Goal: Task Accomplishment & Management: Complete application form

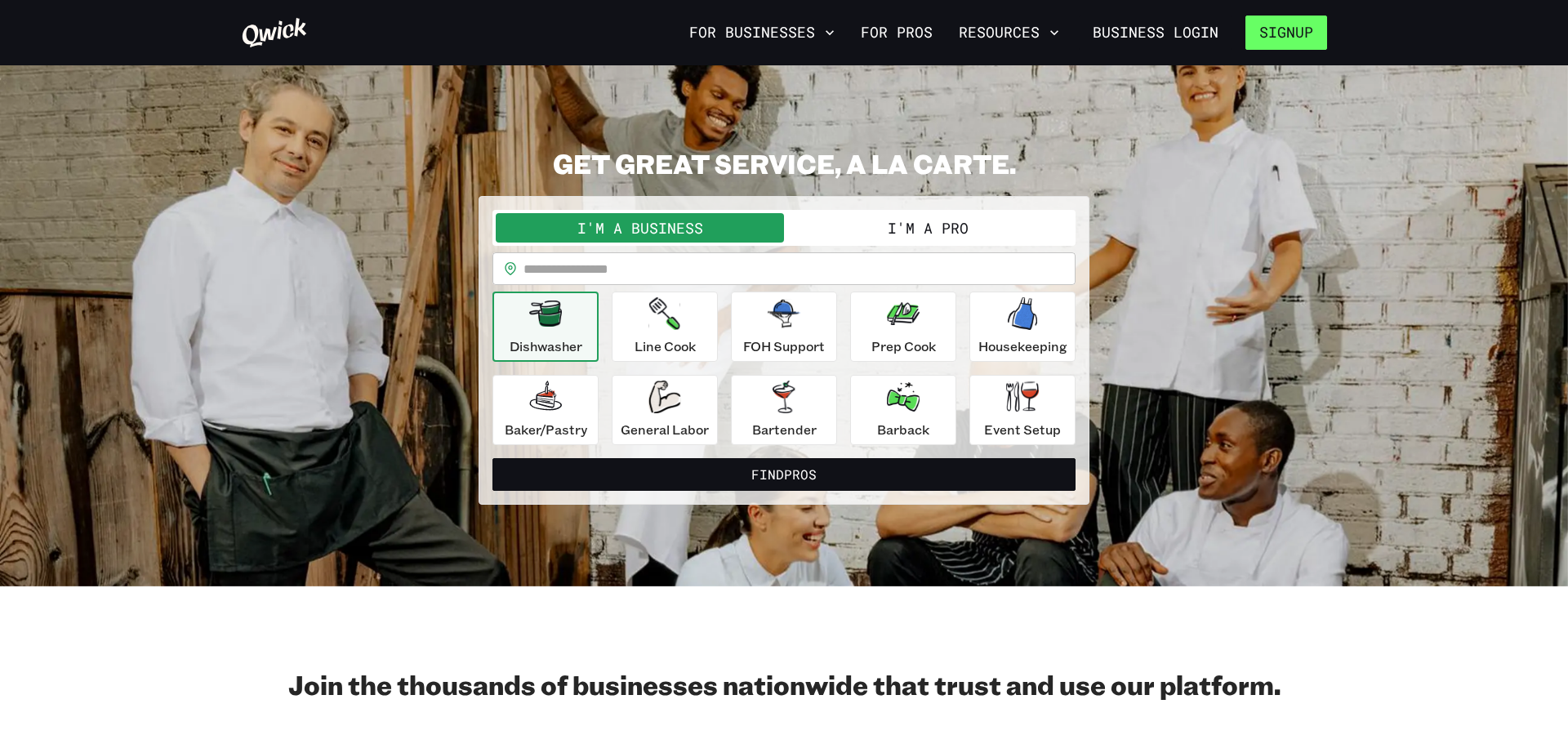
click at [1314, 43] on button "Signup" at bounding box center [1286, 32] width 82 height 34
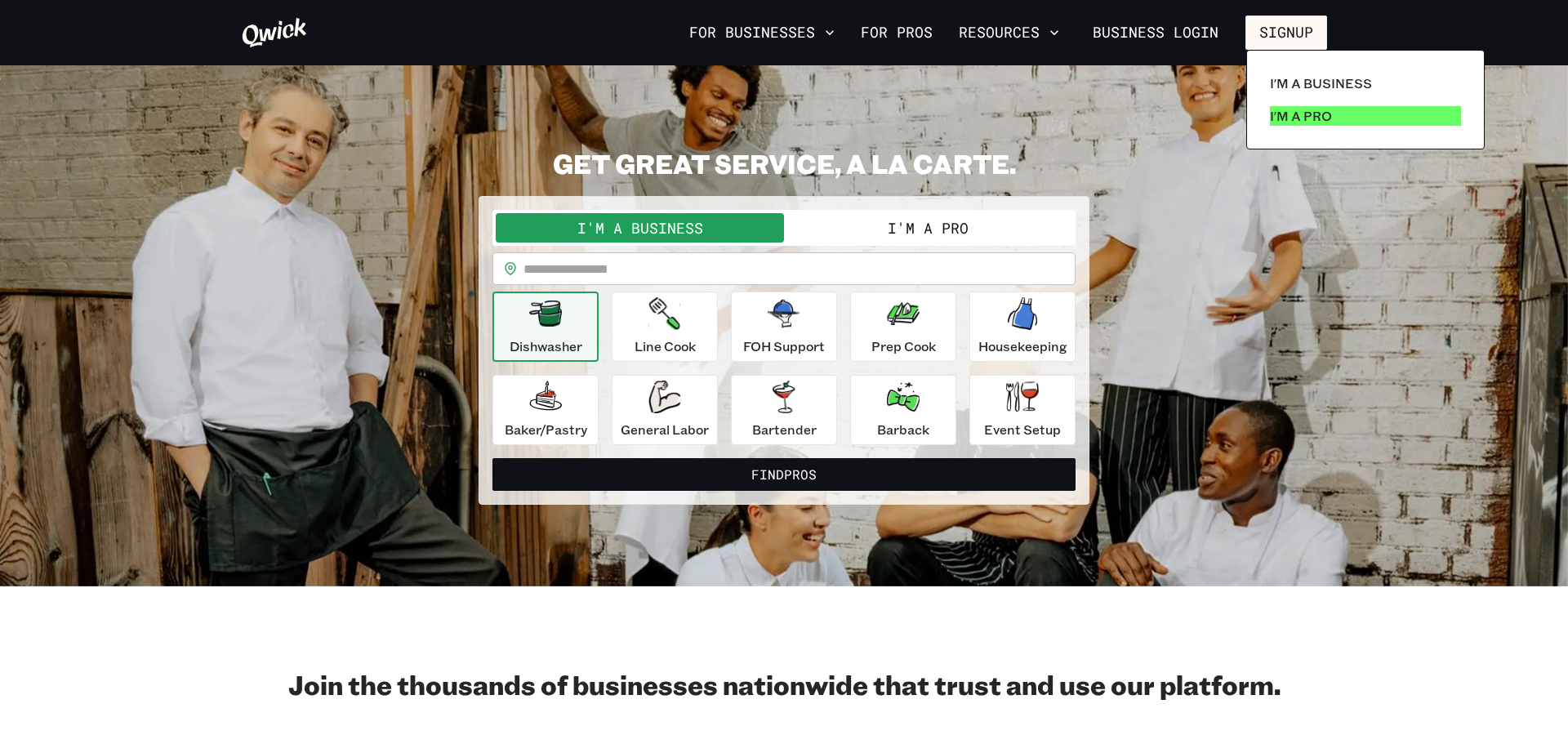
click at [1315, 112] on p "I'm a Pro" at bounding box center [1300, 116] width 62 height 20
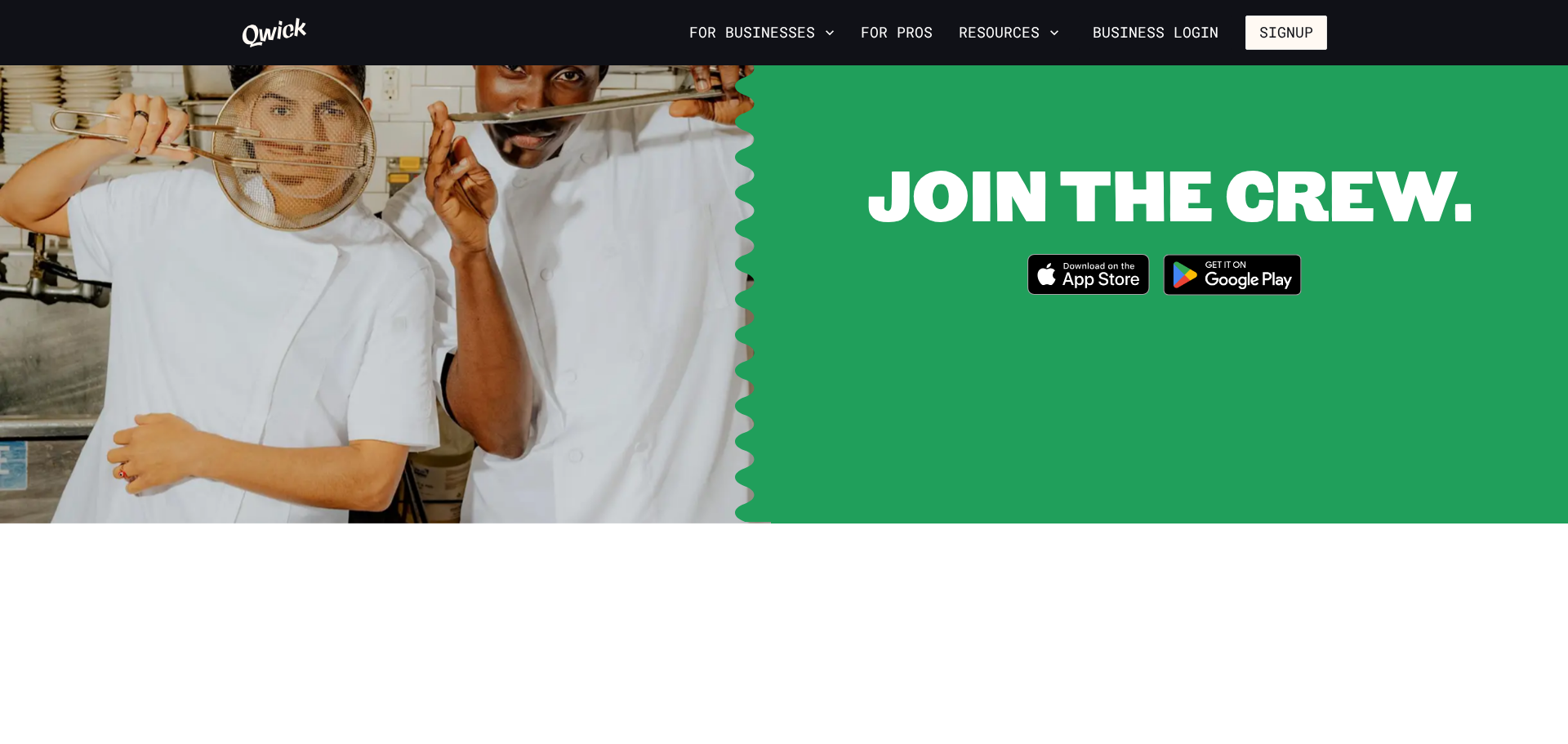
scroll to position [2211, 0]
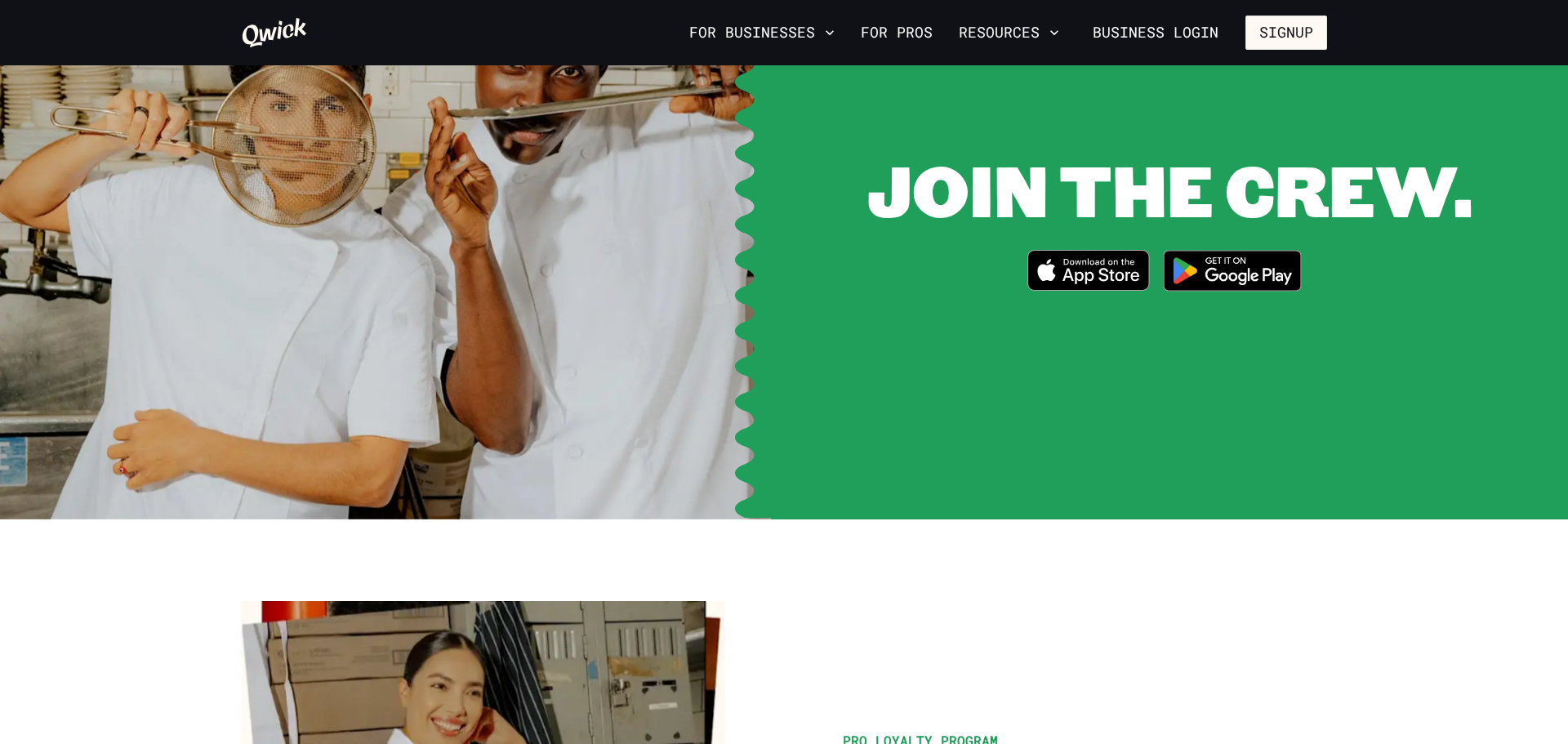
click at [1107, 252] on icon "Download on the App Store" at bounding box center [1089, 271] width 120 height 39
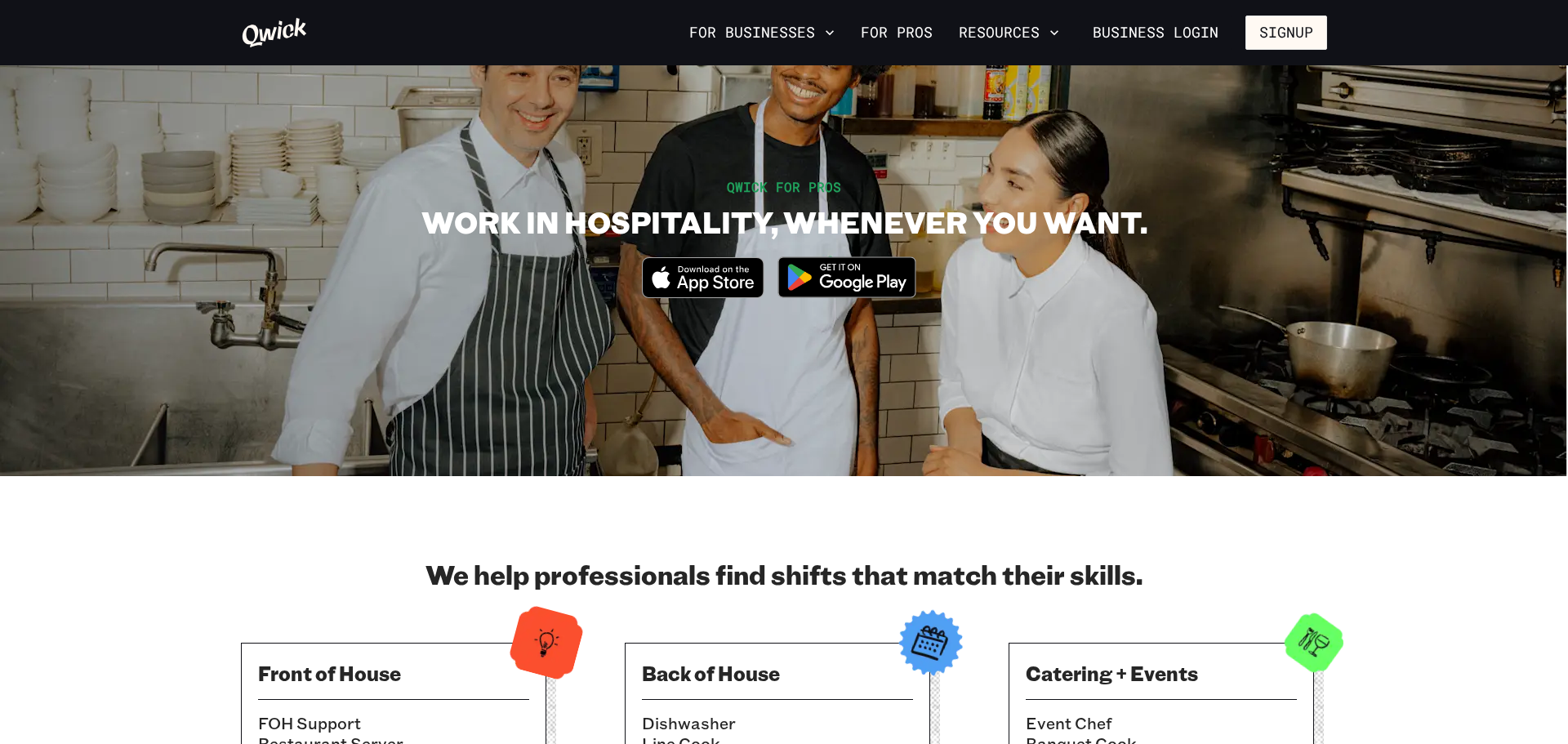
scroll to position [0, 0]
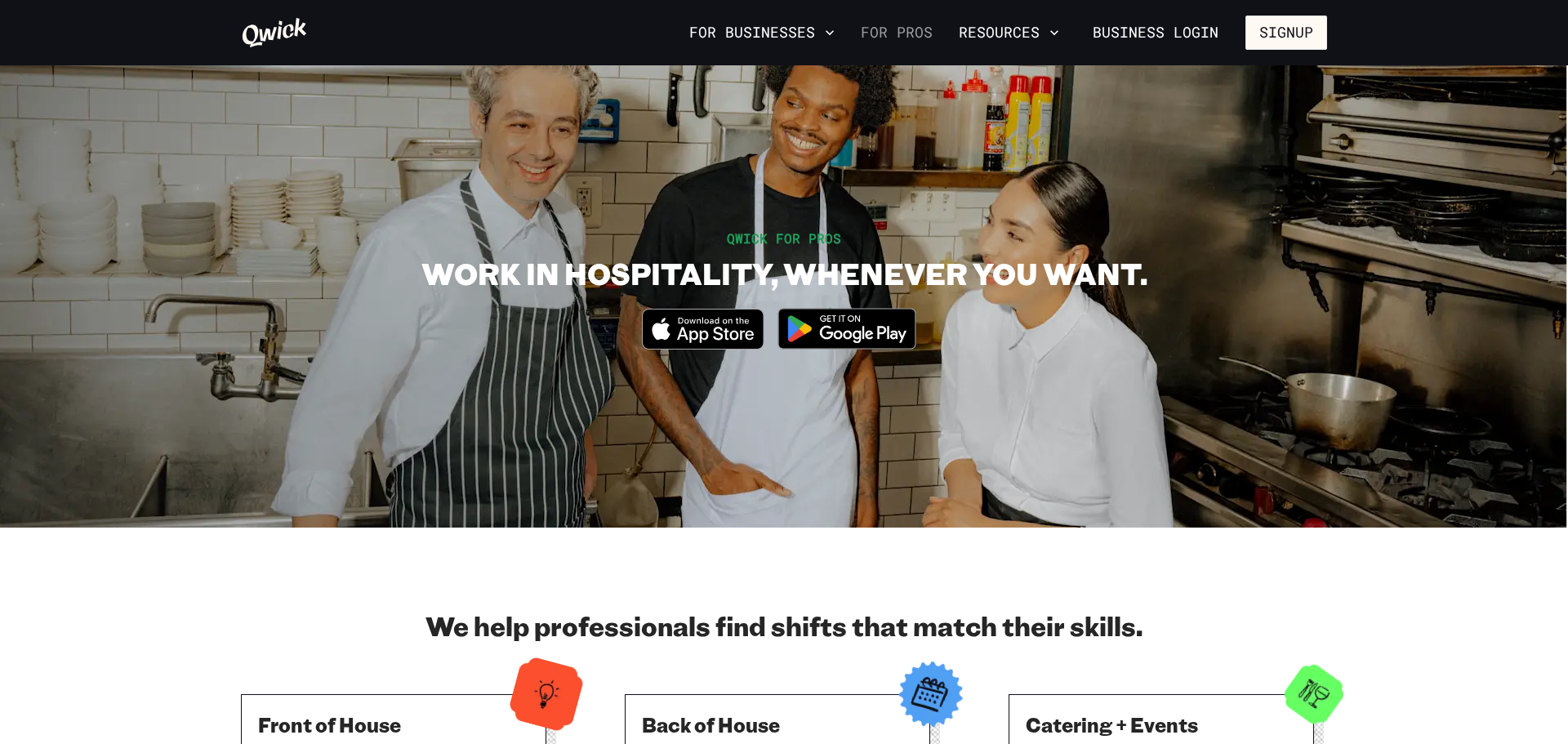
click at [903, 41] on link "For Pros" at bounding box center [896, 32] width 85 height 28
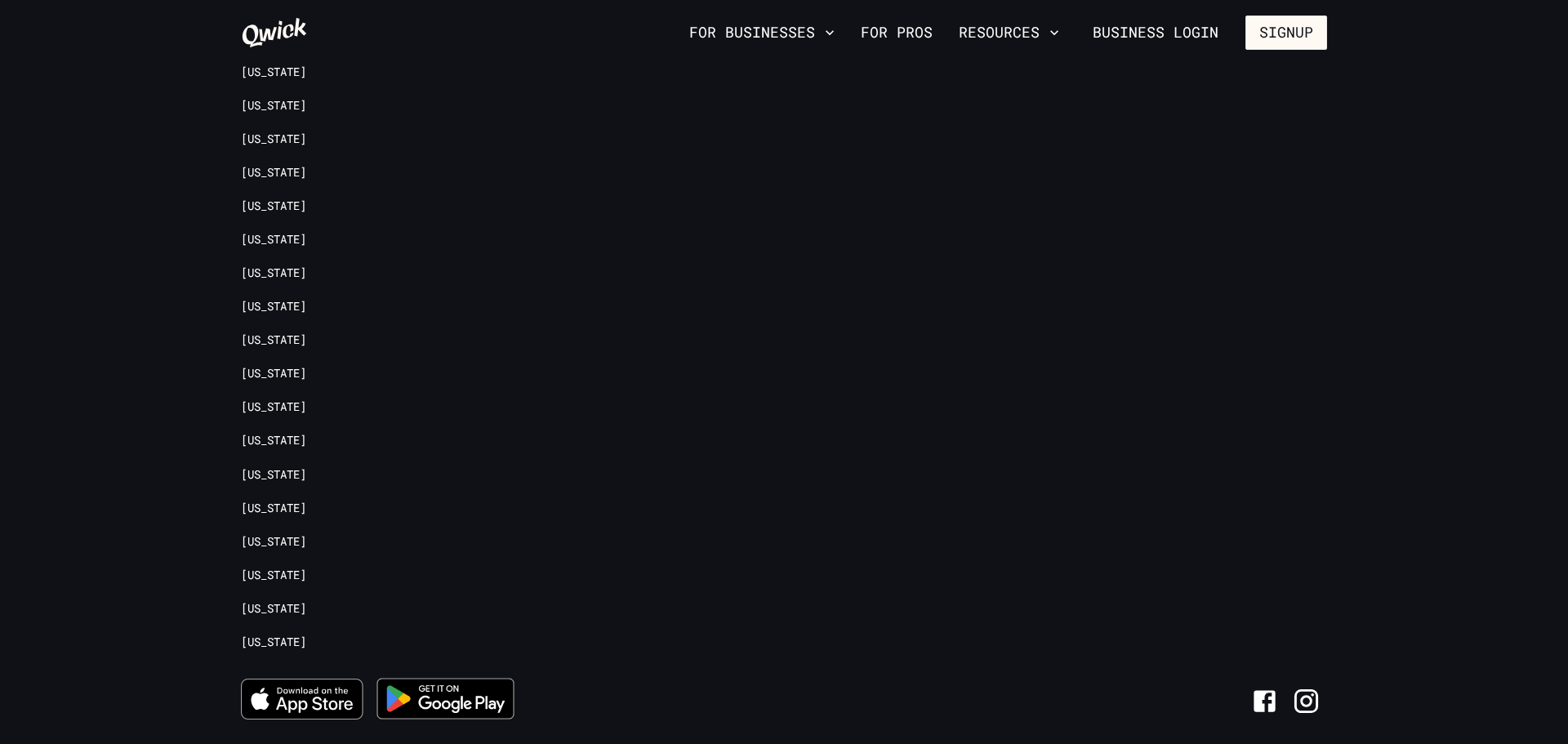
scroll to position [3677, 0]
click at [248, 533] on link "[US_STATE]" at bounding box center [273, 541] width 65 height 15
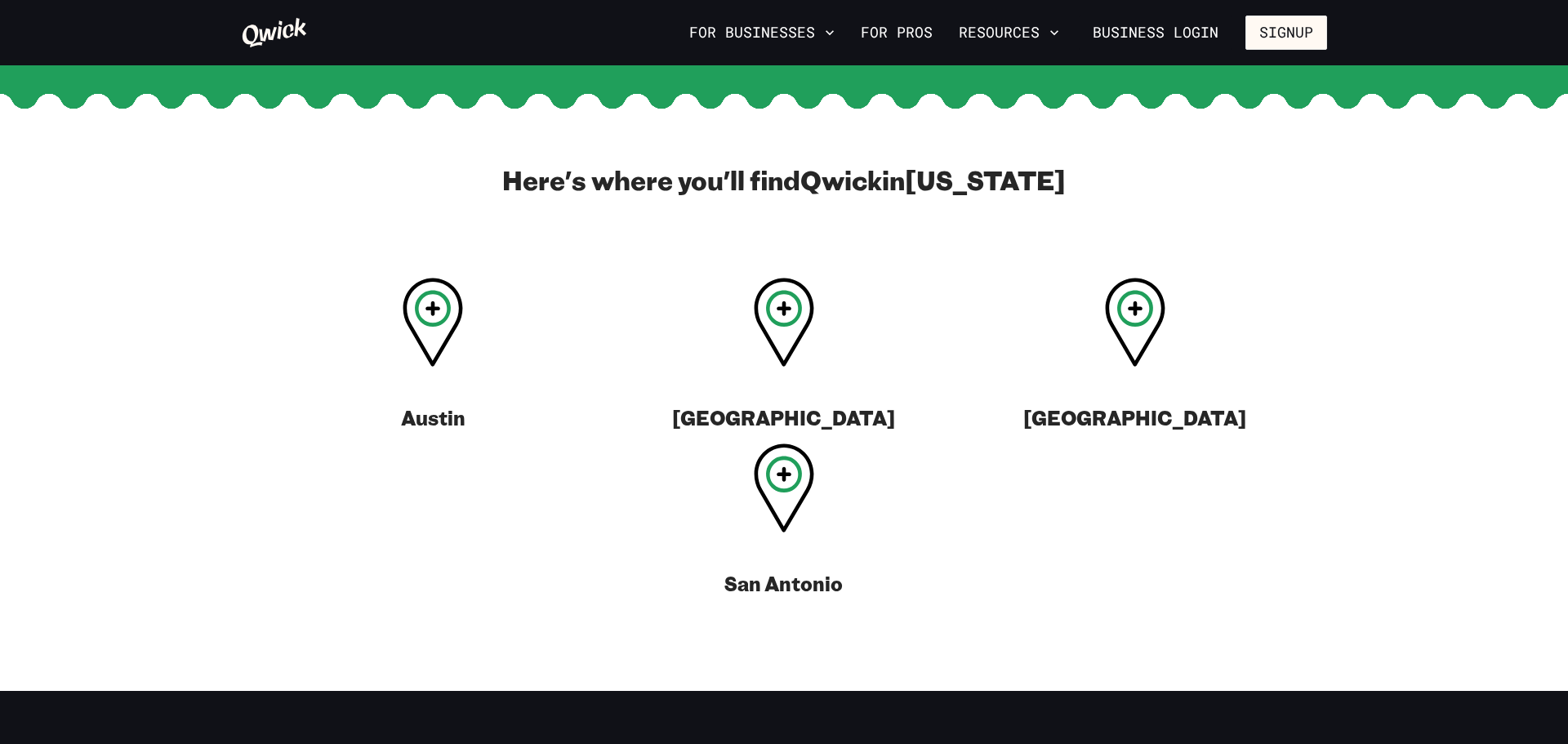
scroll to position [500, 0]
